Goal: Find specific page/section: Find specific page/section

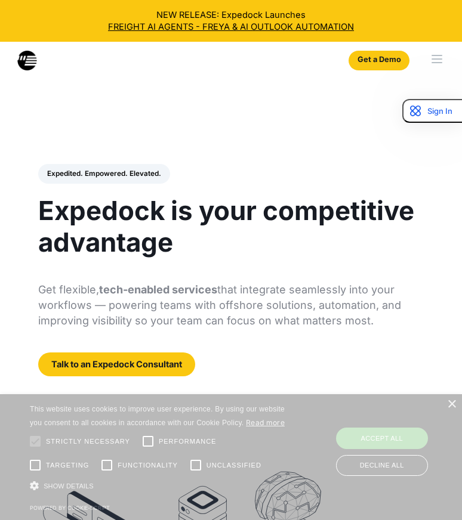
select select
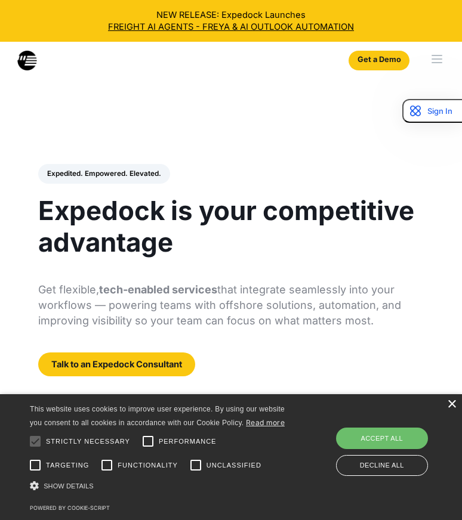
click at [452, 405] on div "×" at bounding box center [451, 404] width 9 height 9
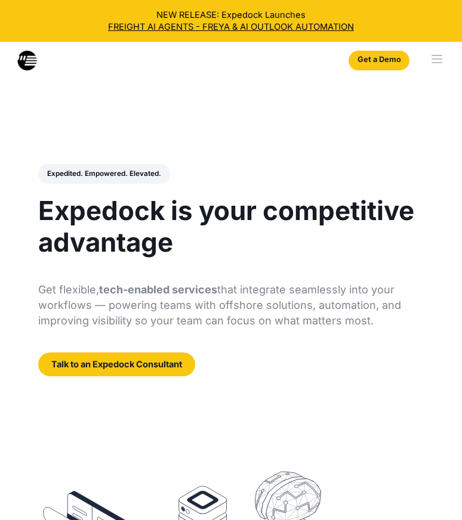
select select
click at [150, 433] on div "Expedited. Empowered. Elevated. Automate Freight Document Extraction at 99.97% …" at bounding box center [230, 448] width 433 height 616
